Goal: Task Accomplishment & Management: Manage account settings

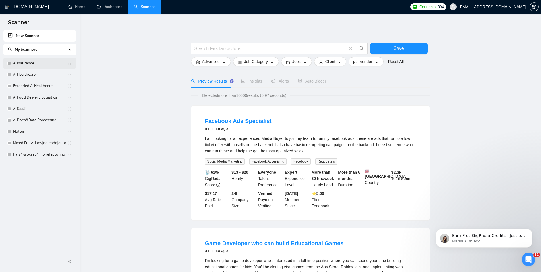
click at [33, 63] on link "AI Insurance" at bounding box center [40, 62] width 54 height 11
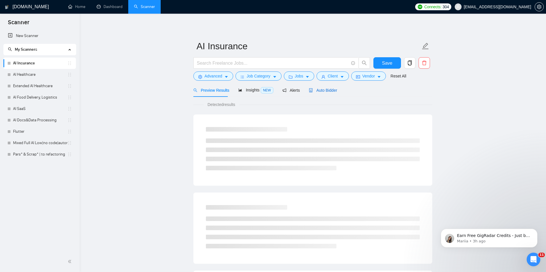
click at [312, 93] on div "Auto Bidder" at bounding box center [323, 90] width 28 height 6
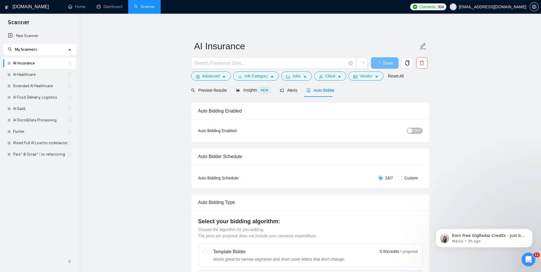
click at [415, 131] on button "OFF" at bounding box center [415, 130] width 16 height 6
click at [385, 65] on span "Save" at bounding box center [385, 62] width 10 height 7
click at [49, 77] on link "AI Healthcare" at bounding box center [40, 74] width 54 height 11
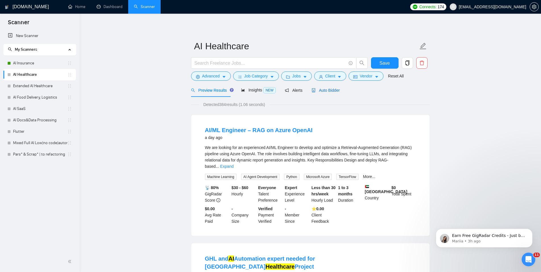
click at [326, 92] on span "Auto Bidder" at bounding box center [326, 90] width 28 height 5
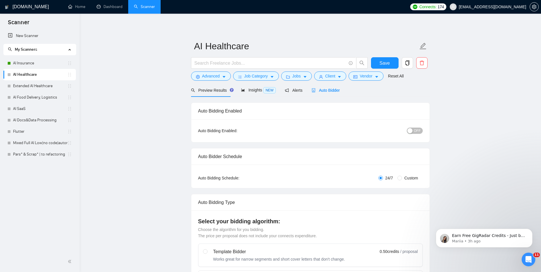
click at [418, 129] on span "OFF" at bounding box center [417, 130] width 7 height 6
click at [389, 60] on span "Save" at bounding box center [385, 62] width 10 height 7
click at [20, 85] on link "Extended AI Healthcare" at bounding box center [40, 85] width 54 height 11
click at [385, 64] on span "Save" at bounding box center [385, 62] width 10 height 7
click at [20, 88] on link "Extended AI Healthcare" at bounding box center [40, 85] width 54 height 11
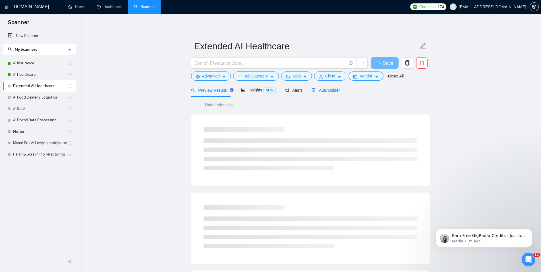
click at [326, 88] on span "Auto Bidder" at bounding box center [326, 90] width 28 height 5
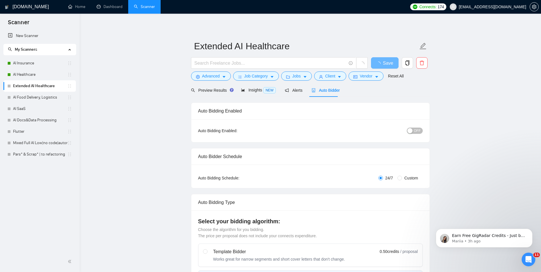
checkbox input "true"
click at [413, 132] on div "button" at bounding box center [410, 130] width 5 height 5
click at [380, 61] on span "Save" at bounding box center [385, 62] width 10 height 7
checkbox input "true"
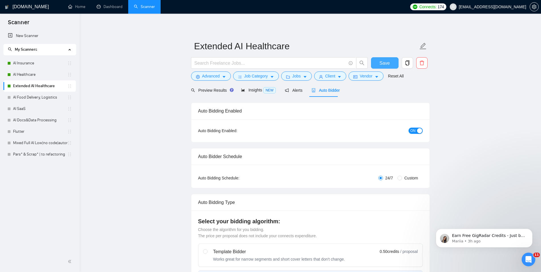
checkbox input "true"
click at [42, 99] on link "AI Food Delivery, Logistics" at bounding box center [40, 97] width 54 height 11
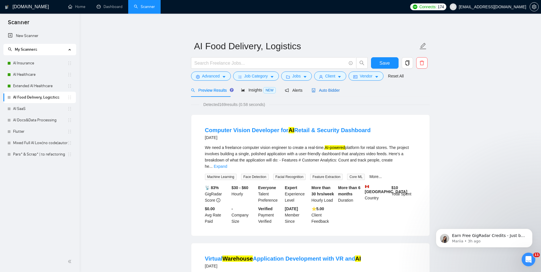
click at [315, 89] on span "Auto Bidder" at bounding box center [326, 90] width 28 height 5
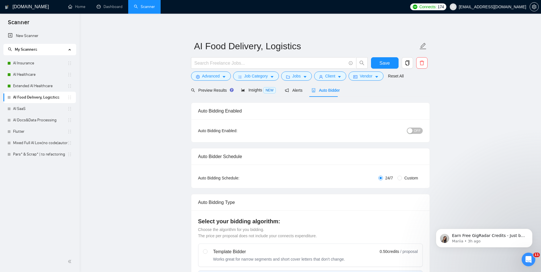
click at [413, 129] on div "button" at bounding box center [410, 130] width 5 height 5
click at [384, 59] on span "Save" at bounding box center [385, 62] width 10 height 7
click at [35, 110] on link "AI SaaS" at bounding box center [40, 108] width 54 height 11
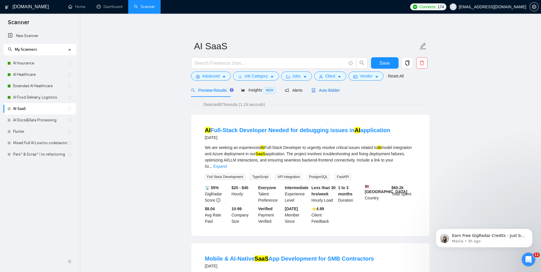
click at [323, 90] on span "Auto Bidder" at bounding box center [326, 90] width 28 height 5
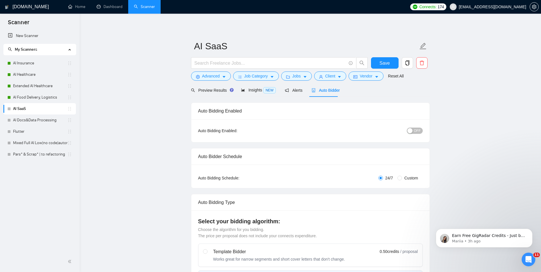
click at [323, 90] on span "Auto Bidder" at bounding box center [326, 90] width 28 height 5
click at [419, 134] on span "OFF" at bounding box center [417, 130] width 7 height 6
click at [383, 63] on span "Save" at bounding box center [385, 62] width 10 height 7
click at [40, 123] on link "AI Docs&Data Processing" at bounding box center [40, 119] width 54 height 11
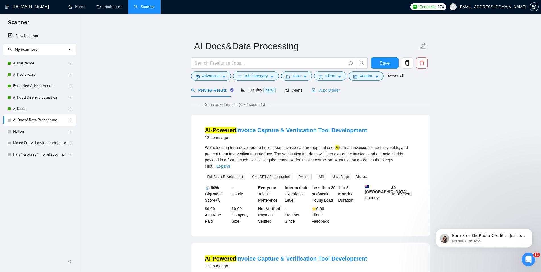
click at [317, 86] on div "Auto Bidder" at bounding box center [326, 89] width 28 height 13
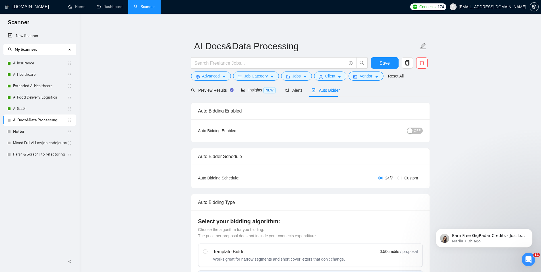
click at [417, 131] on span "OFF" at bounding box center [417, 130] width 7 height 6
click at [383, 65] on span "Save" at bounding box center [385, 62] width 10 height 7
click at [22, 133] on link "Flutter" at bounding box center [40, 131] width 54 height 11
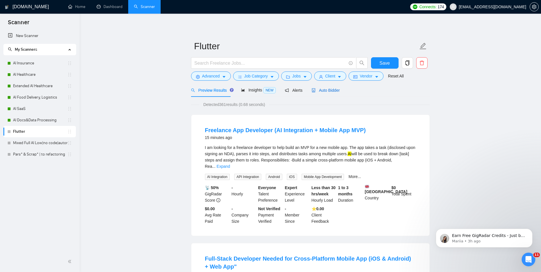
click at [323, 88] on span "Auto Bidder" at bounding box center [326, 90] width 28 height 5
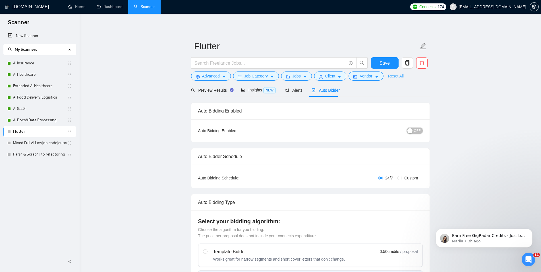
click at [419, 130] on span "OFF" at bounding box center [417, 130] width 7 height 6
click at [386, 62] on span "Save" at bounding box center [385, 62] width 10 height 7
click at [530, 230] on icon "Dismiss notification" at bounding box center [531, 229] width 3 height 3
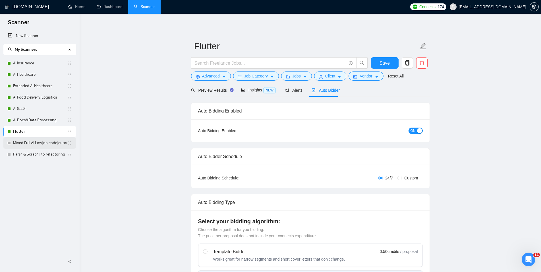
click at [39, 141] on link "Mixed Full AI Low|no code|automations" at bounding box center [40, 142] width 54 height 11
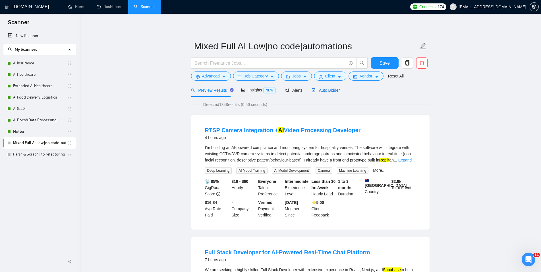
click at [335, 93] on div "Auto Bidder" at bounding box center [326, 90] width 28 height 6
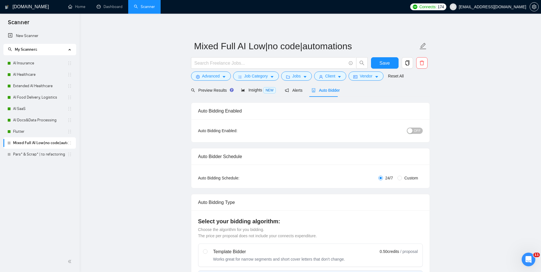
click at [418, 129] on span "OFF" at bounding box center [417, 130] width 7 height 6
checkbox input "true"
click at [391, 65] on button "Save" at bounding box center [385, 62] width 28 height 11
click at [34, 157] on link "Pars* & Scrap* | to refactoring" at bounding box center [40, 153] width 54 height 11
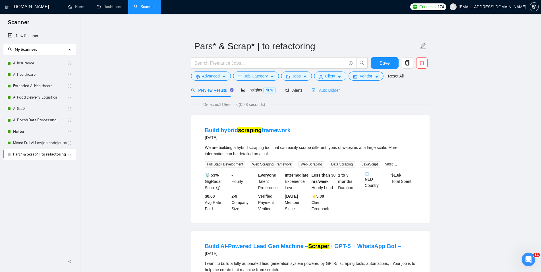
click at [327, 95] on div "Auto Bidder" at bounding box center [326, 89] width 28 height 13
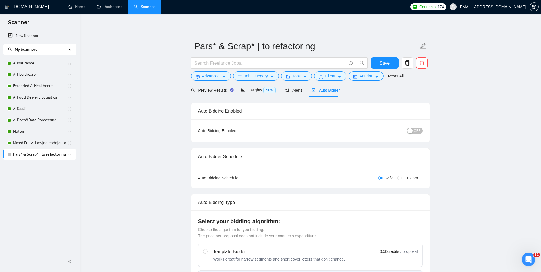
click at [411, 131] on div "button" at bounding box center [410, 130] width 5 height 5
click at [380, 60] on button "Save" at bounding box center [385, 62] width 28 height 11
click at [116, 13] on li "Dashboard" at bounding box center [109, 7] width 37 height 14
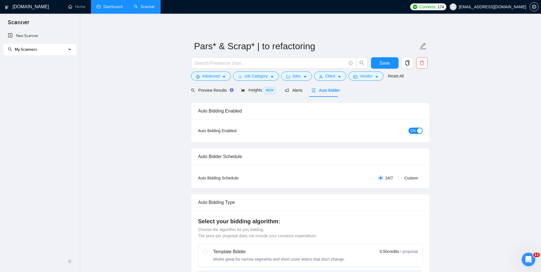
click at [105, 6] on link "Dashboard" at bounding box center [110, 6] width 26 height 5
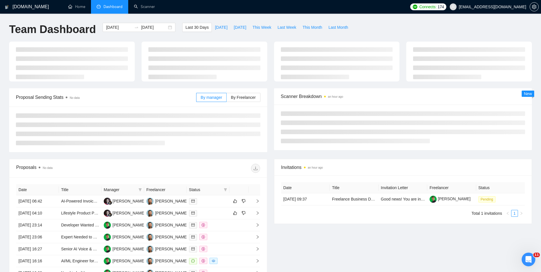
type input "[DATE]"
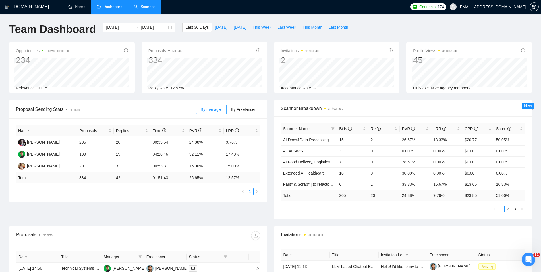
click at [138, 4] on link "Scanner" at bounding box center [144, 6] width 21 height 5
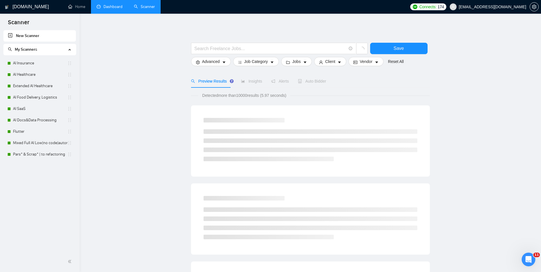
click at [121, 8] on link "Dashboard" at bounding box center [110, 6] width 26 height 5
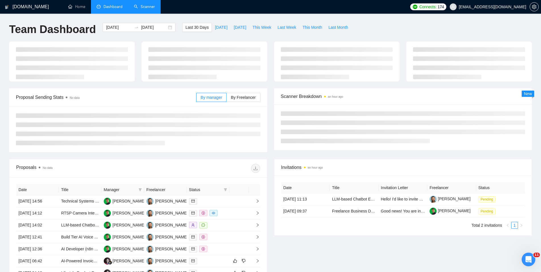
type input "[DATE]"
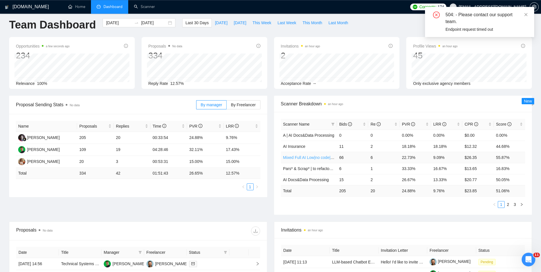
scroll to position [116, 0]
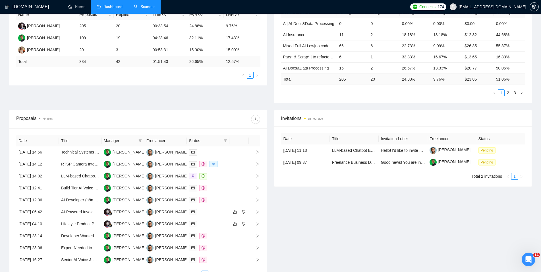
click at [149, 7] on link "Scanner" at bounding box center [144, 6] width 21 height 5
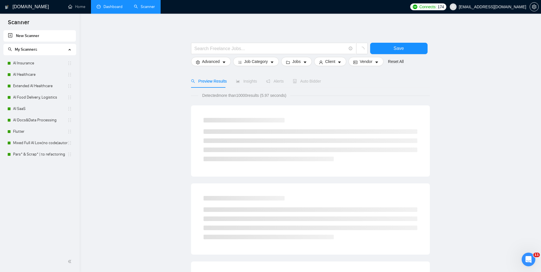
click at [104, 7] on link "Dashboard" at bounding box center [110, 6] width 26 height 5
